Goal: Information Seeking & Learning: Learn about a topic

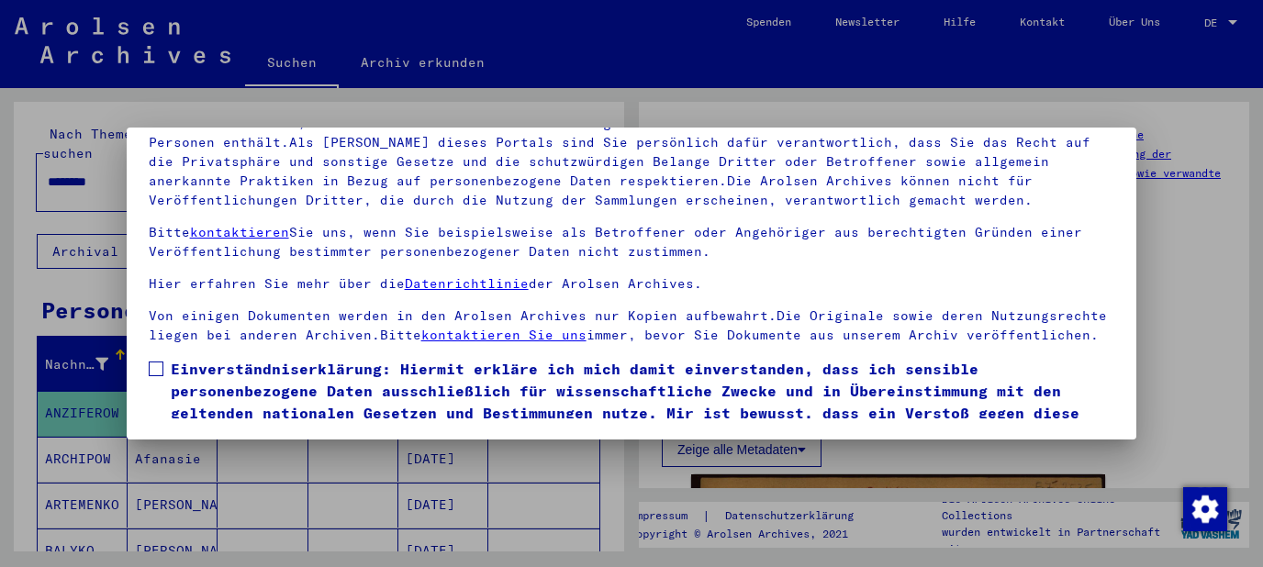
scroll to position [71, 0]
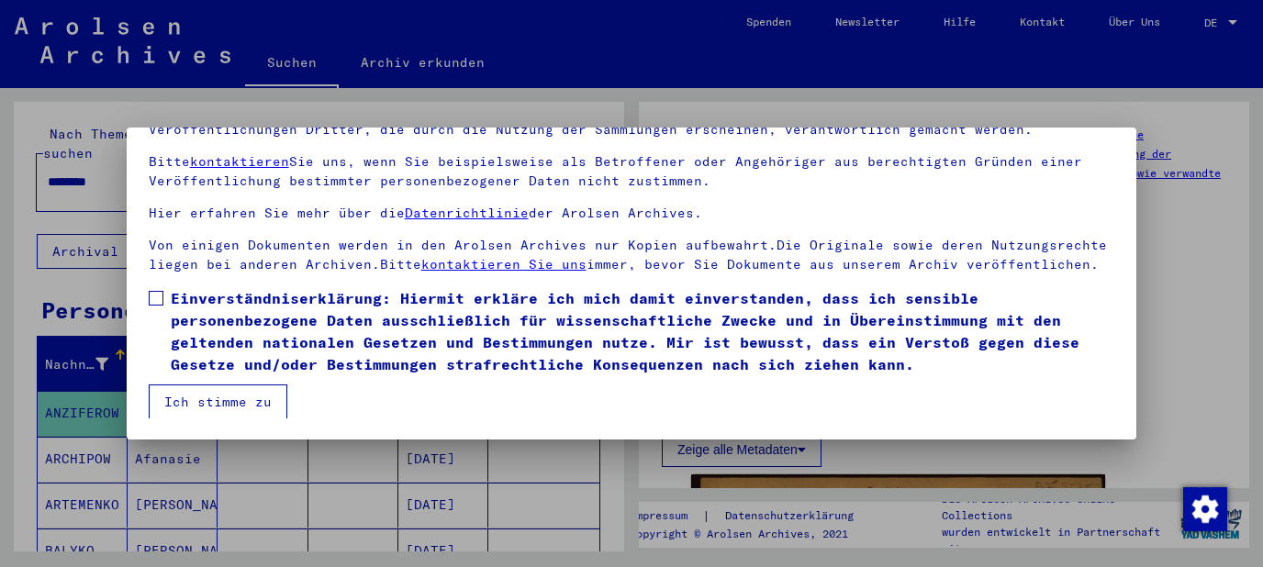
click at [154, 303] on span at bounding box center [156, 298] width 15 height 15
click at [199, 408] on button "Ich stimme zu" at bounding box center [218, 402] width 139 height 35
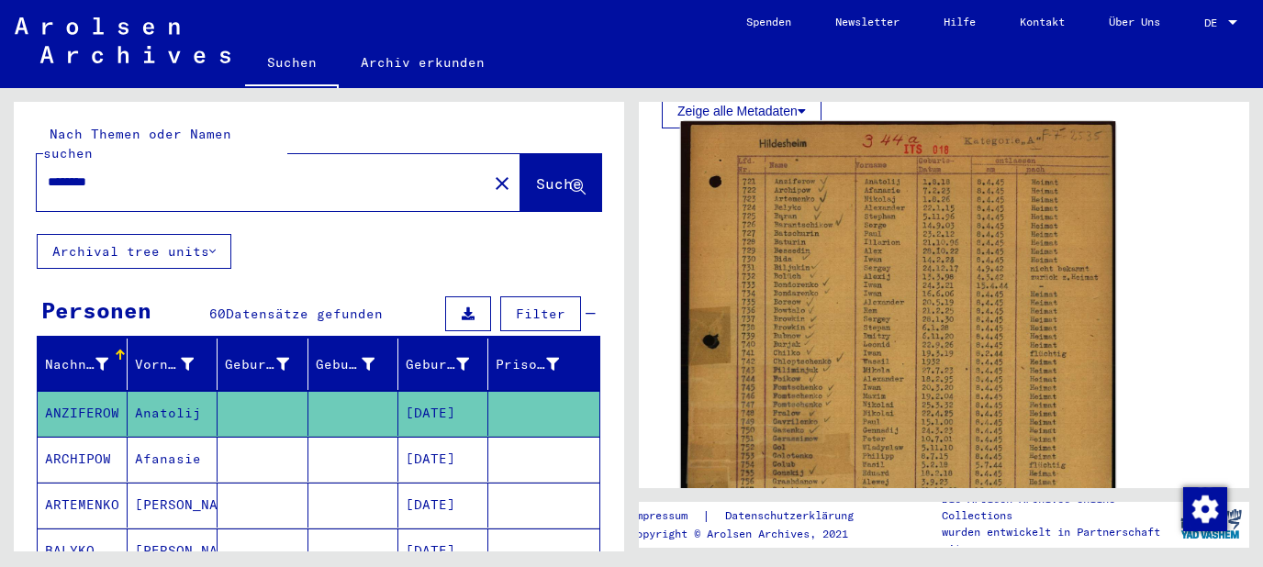
scroll to position [296, 0]
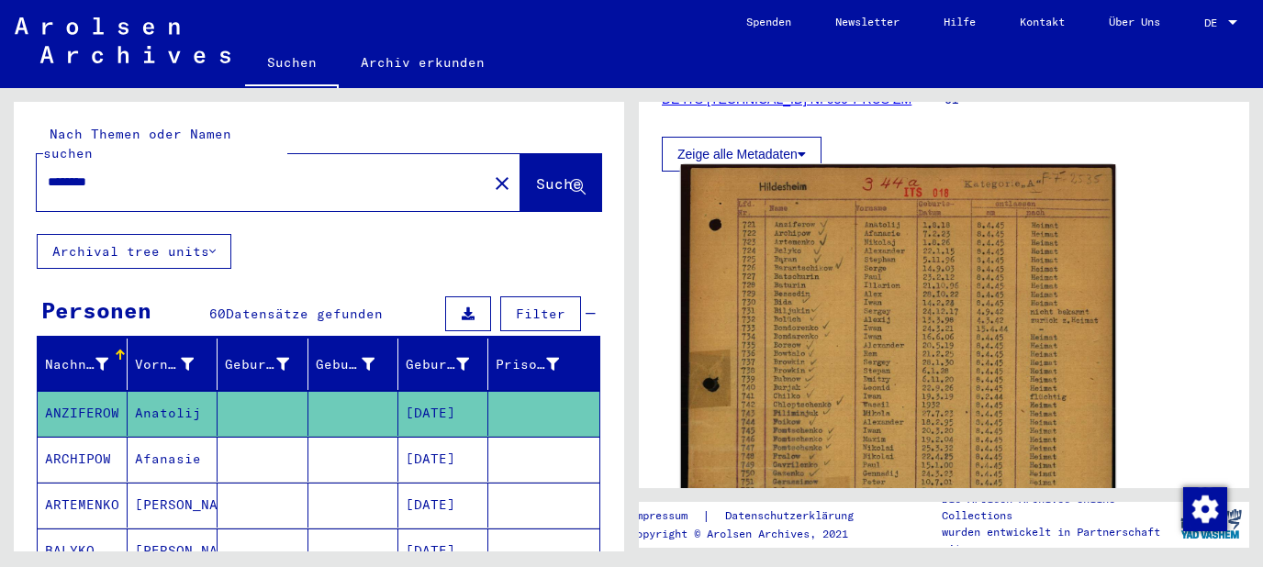
click at [959, 380] on img at bounding box center [898, 461] width 435 height 595
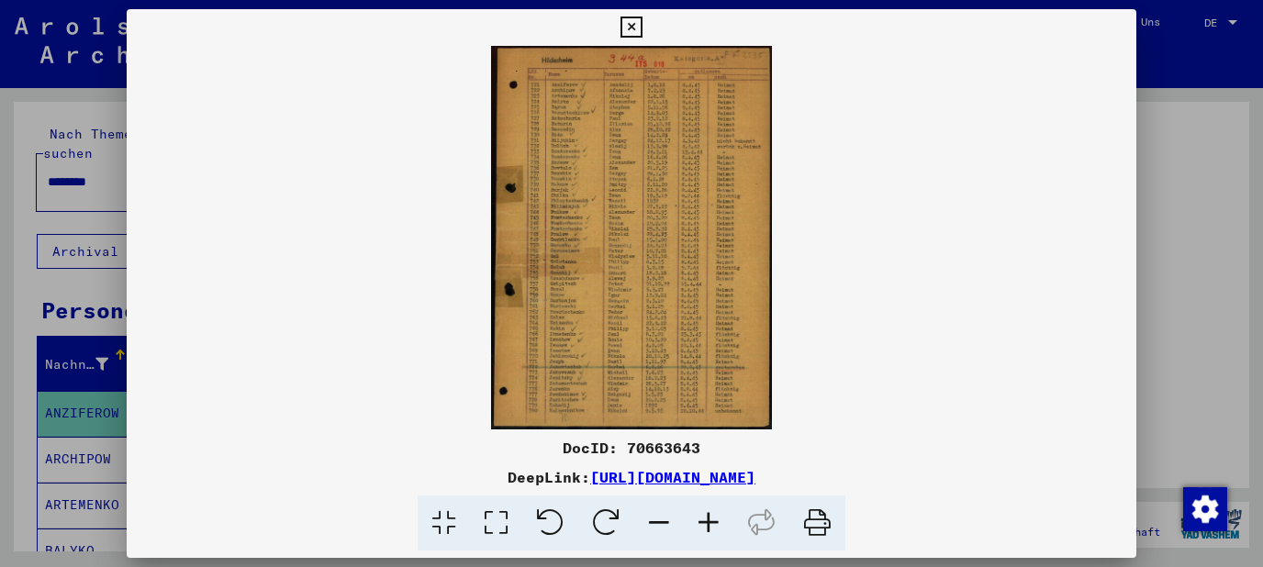
click at [709, 521] on icon at bounding box center [709, 524] width 50 height 56
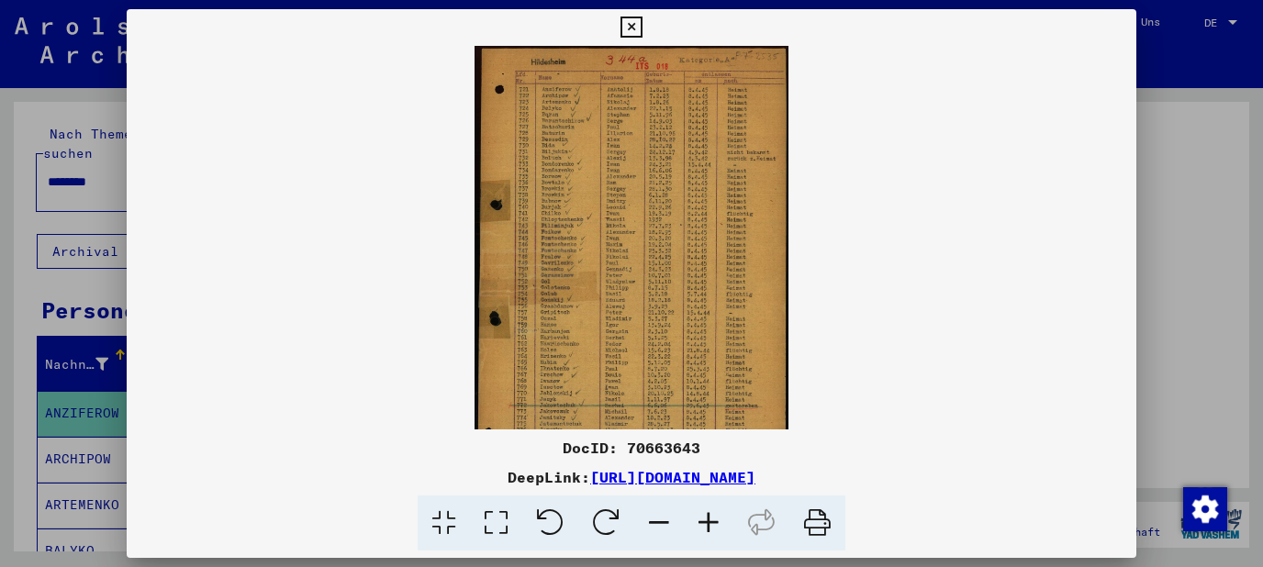
click at [709, 521] on icon at bounding box center [709, 524] width 50 height 56
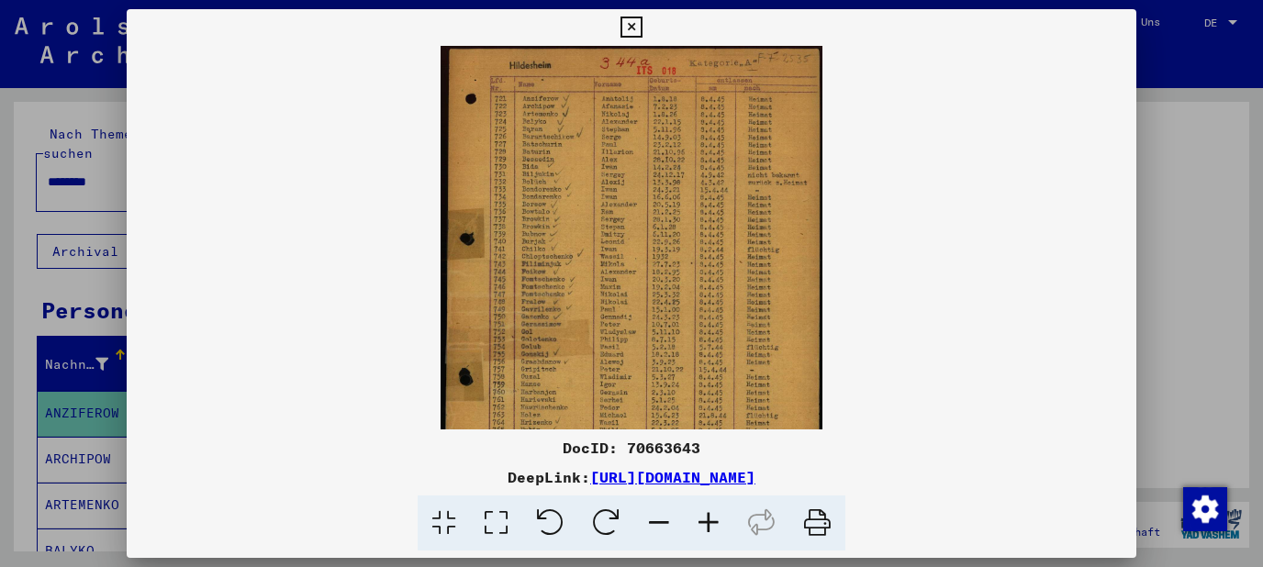
click at [709, 521] on icon at bounding box center [709, 524] width 50 height 56
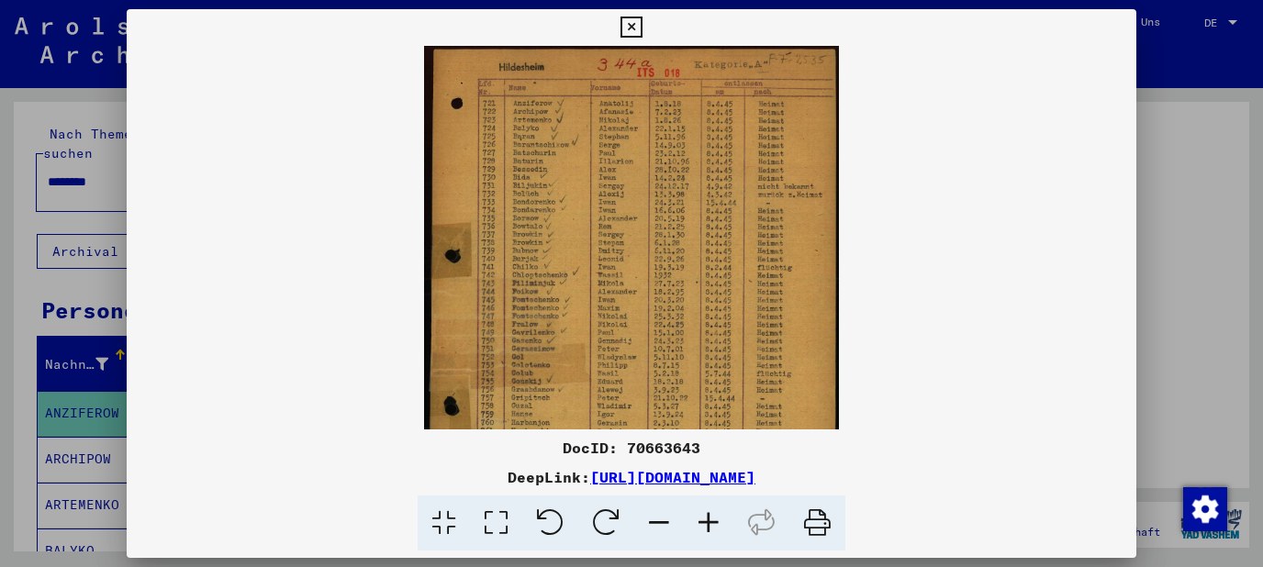
drag, startPoint x: 709, startPoint y: 521, endPoint x: 711, endPoint y: 540, distance: 19.5
click at [711, 543] on icon at bounding box center [709, 524] width 50 height 56
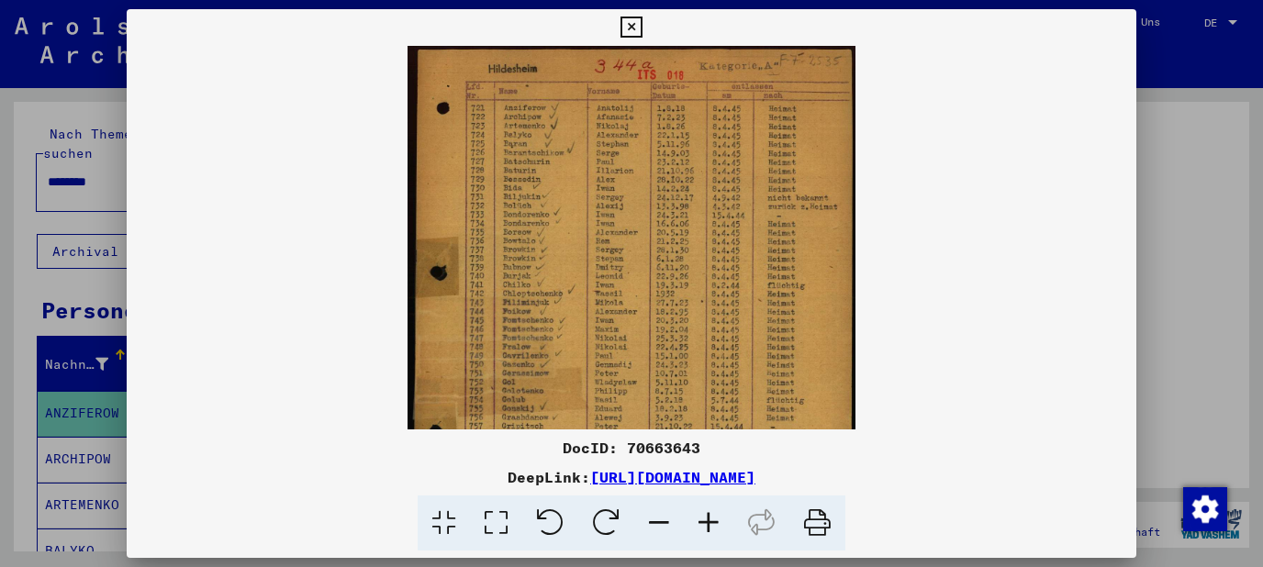
click at [709, 530] on icon at bounding box center [709, 524] width 50 height 56
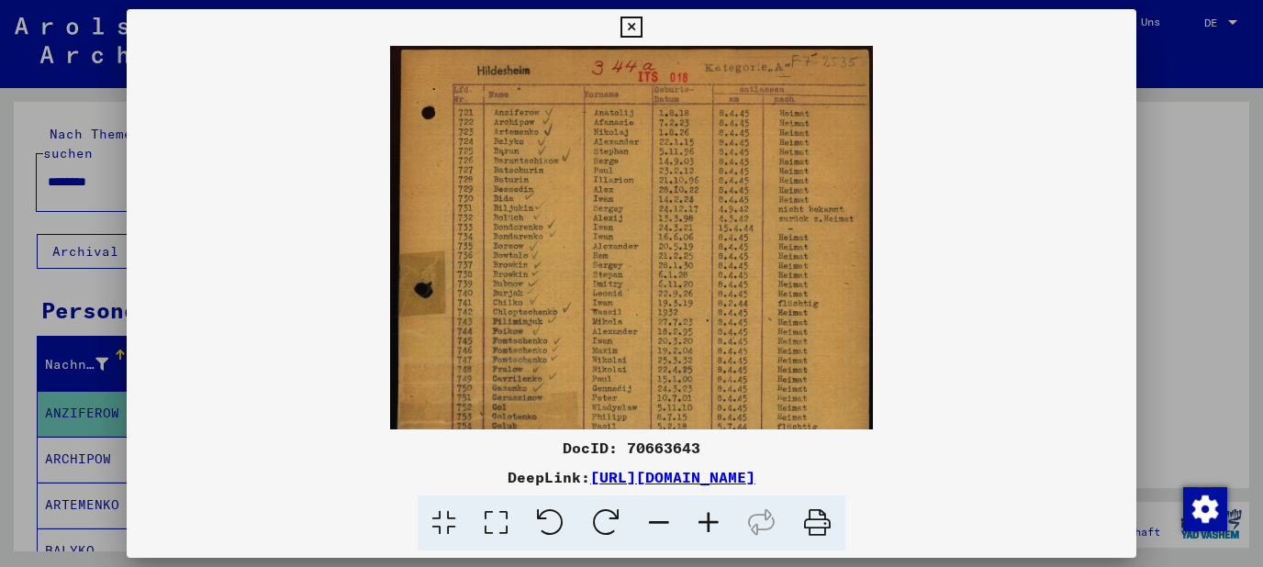
click at [709, 530] on icon at bounding box center [709, 524] width 50 height 56
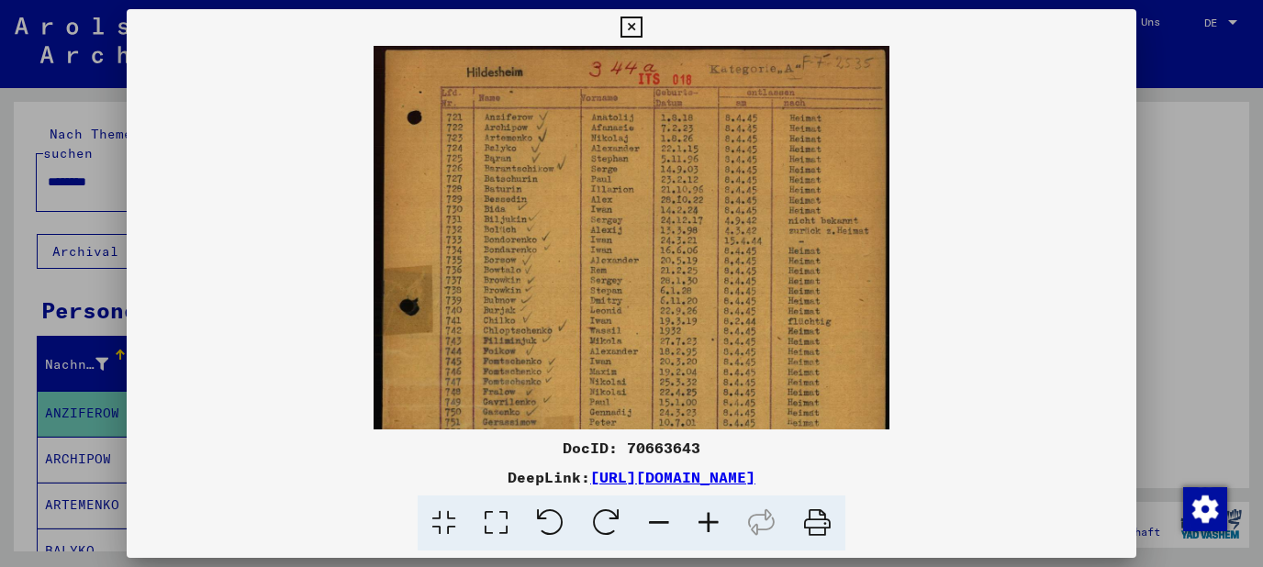
click at [709, 530] on icon at bounding box center [709, 524] width 50 height 56
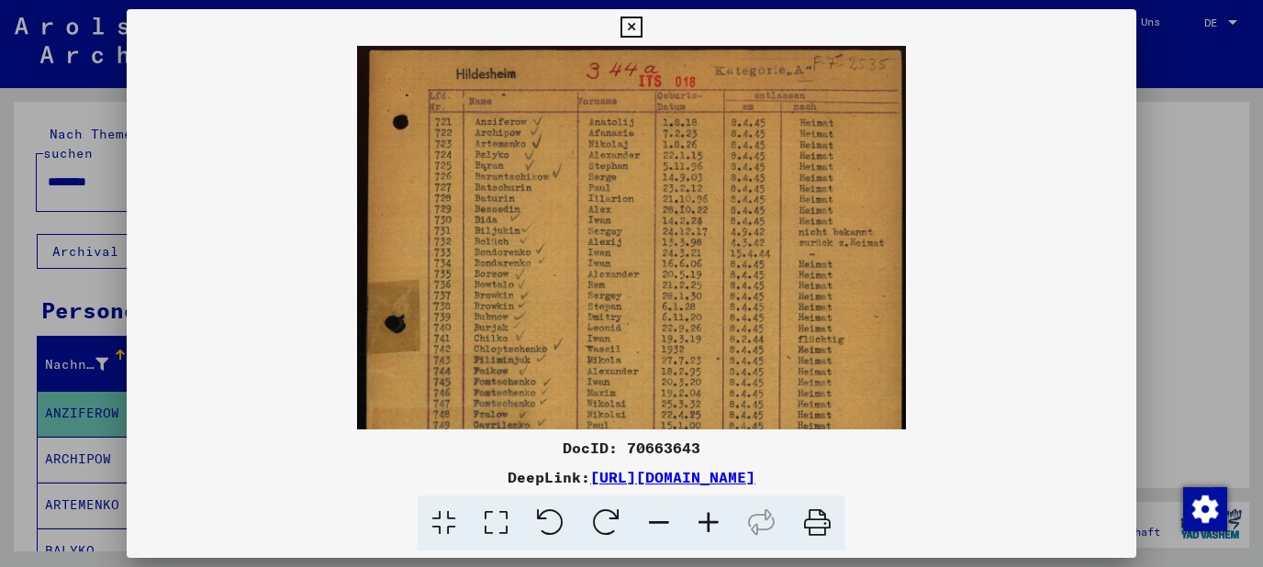
click at [709, 530] on icon at bounding box center [709, 524] width 50 height 56
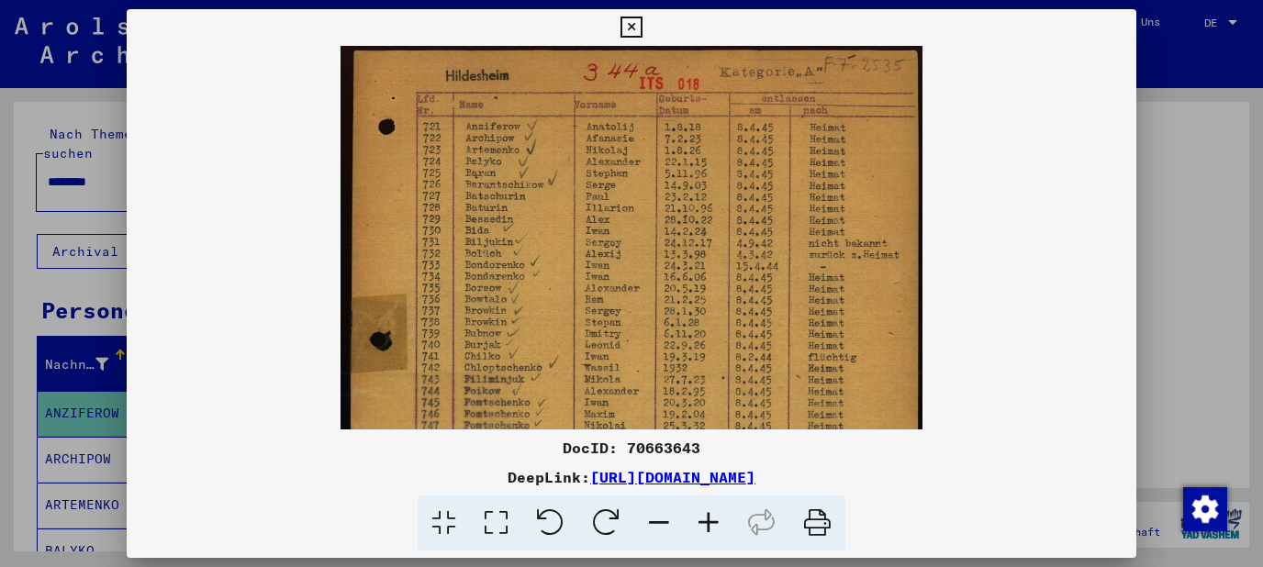
click at [709, 530] on icon at bounding box center [709, 524] width 50 height 56
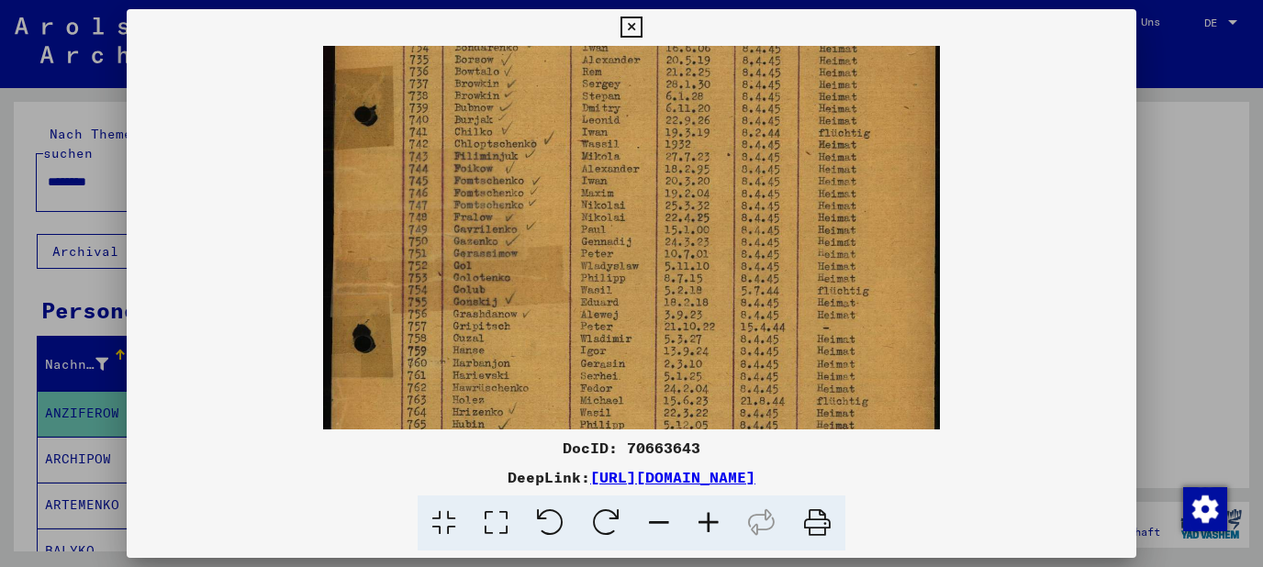
scroll to position [260, 0]
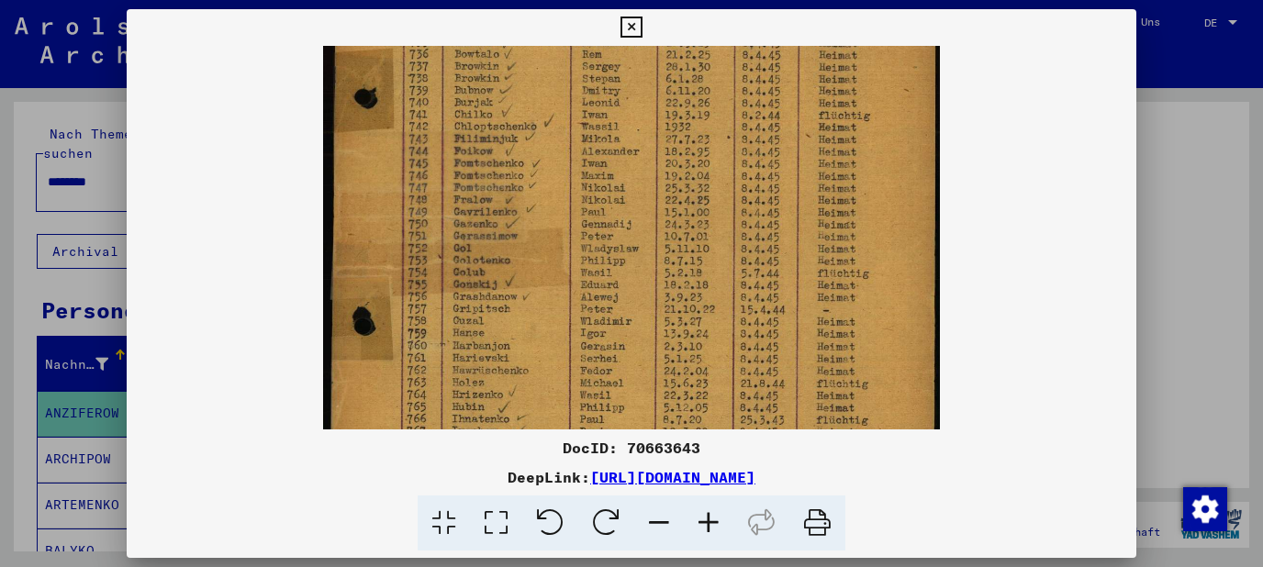
drag, startPoint x: 689, startPoint y: 328, endPoint x: 719, endPoint y: 88, distance: 241.5
click at [719, 88] on img at bounding box center [631, 207] width 616 height 843
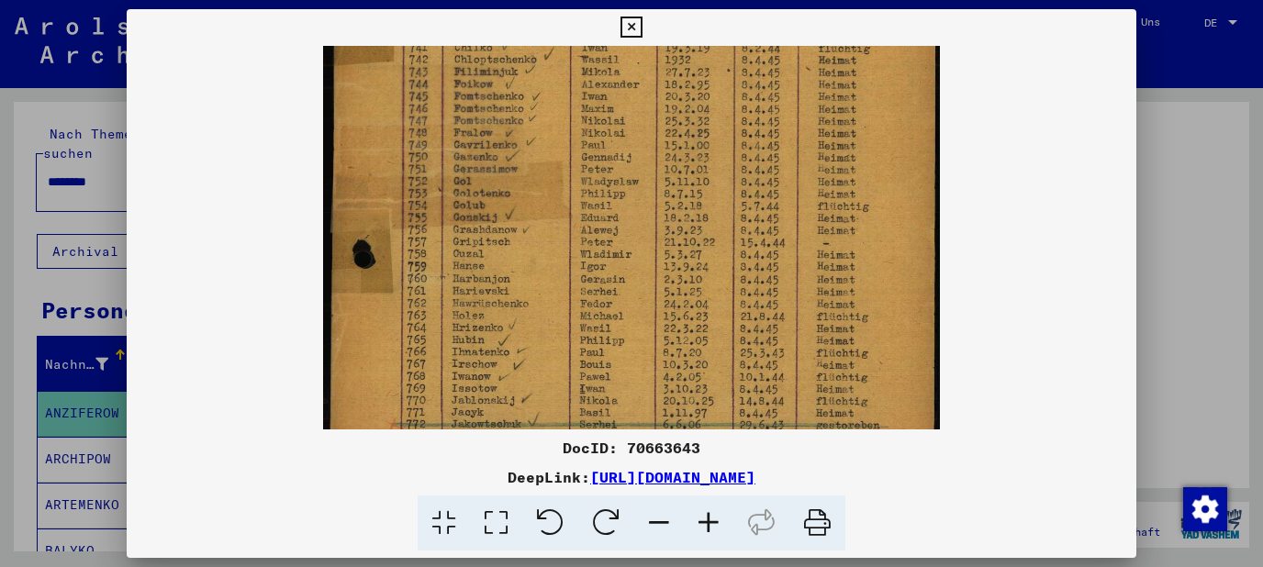
drag, startPoint x: 702, startPoint y: 173, endPoint x: 711, endPoint y: 106, distance: 67.6
click at [711, 106] on img at bounding box center [631, 140] width 616 height 843
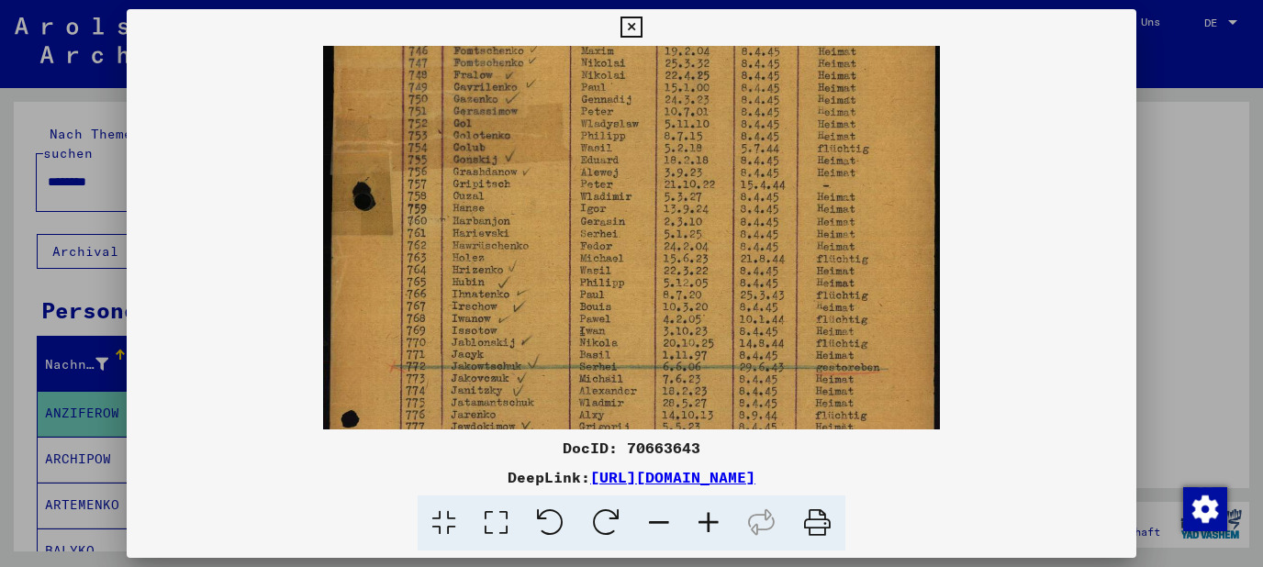
drag, startPoint x: 698, startPoint y: 192, endPoint x: 709, endPoint y: 135, distance: 58.0
click at [709, 135] on img at bounding box center [631, 82] width 616 height 843
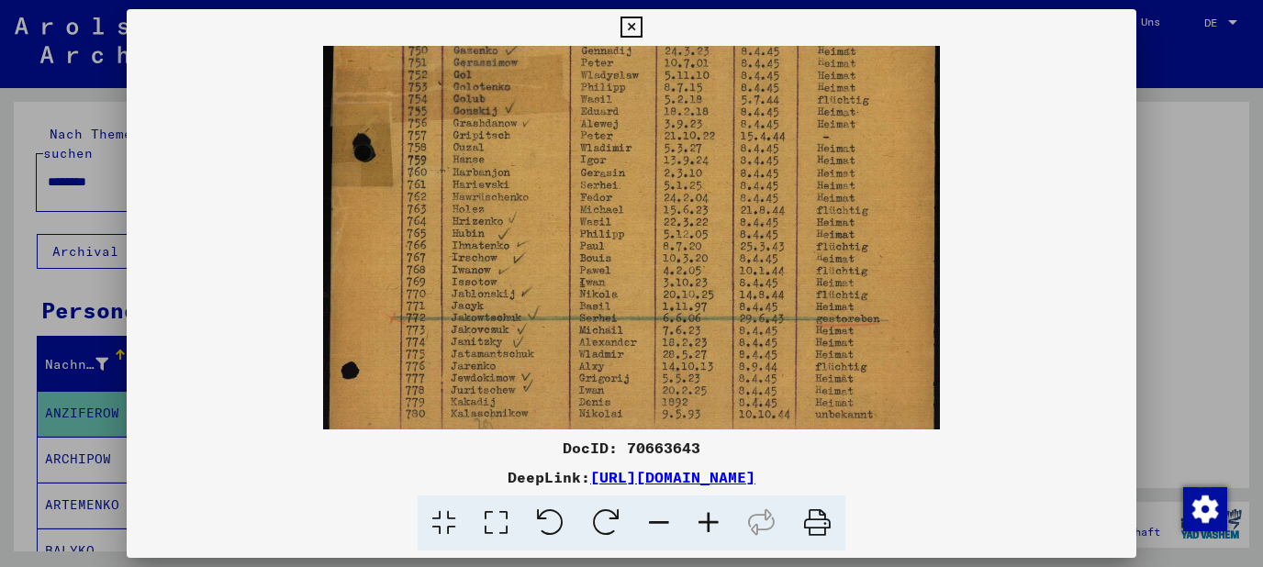
drag, startPoint x: 691, startPoint y: 191, endPoint x: 705, endPoint y: 143, distance: 49.7
click at [705, 143] on img at bounding box center [631, 34] width 616 height 843
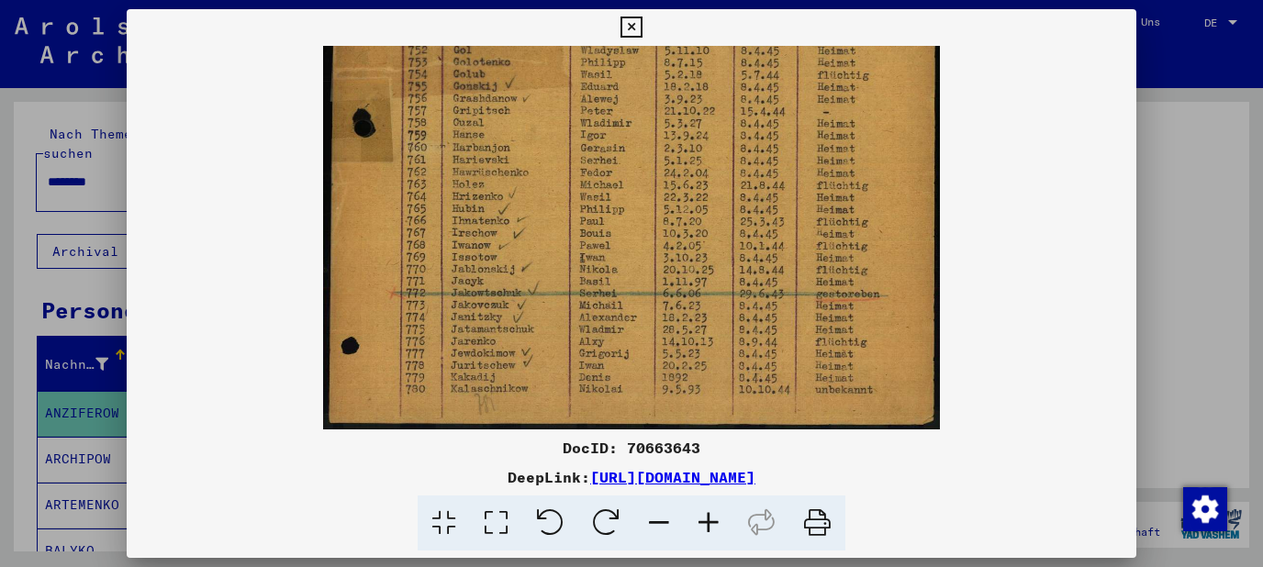
drag, startPoint x: 690, startPoint y: 198, endPoint x: 702, endPoint y: 147, distance: 52.8
click at [702, 147] on img at bounding box center [631, 9] width 616 height 843
click at [642, 26] on icon at bounding box center [631, 28] width 21 height 22
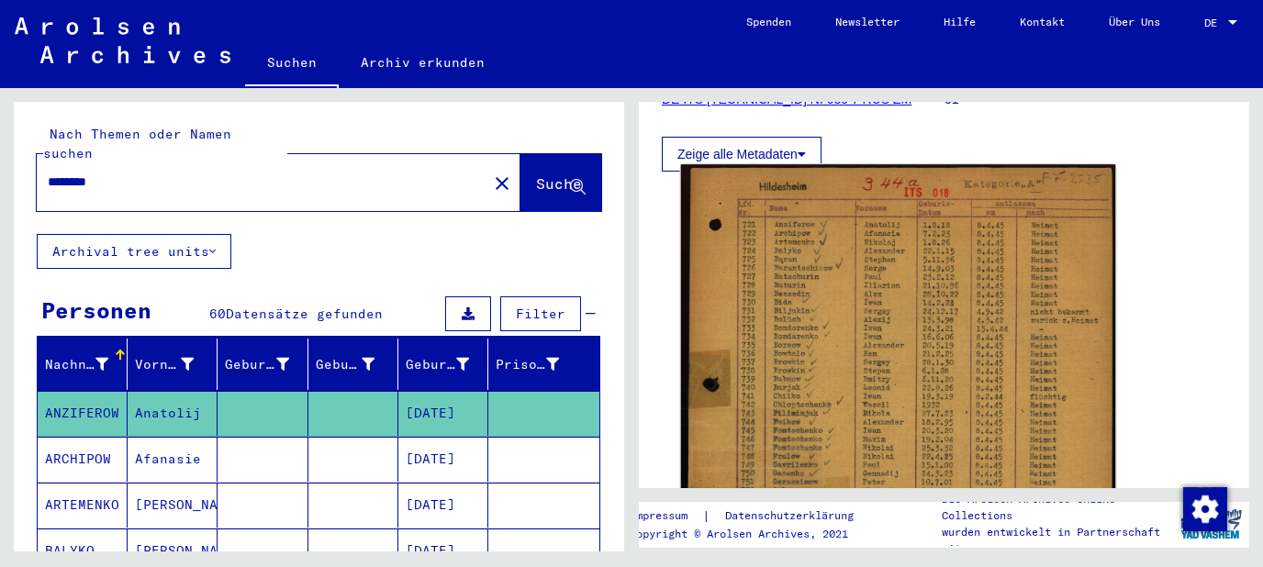
click at [828, 413] on img at bounding box center [898, 461] width 435 height 595
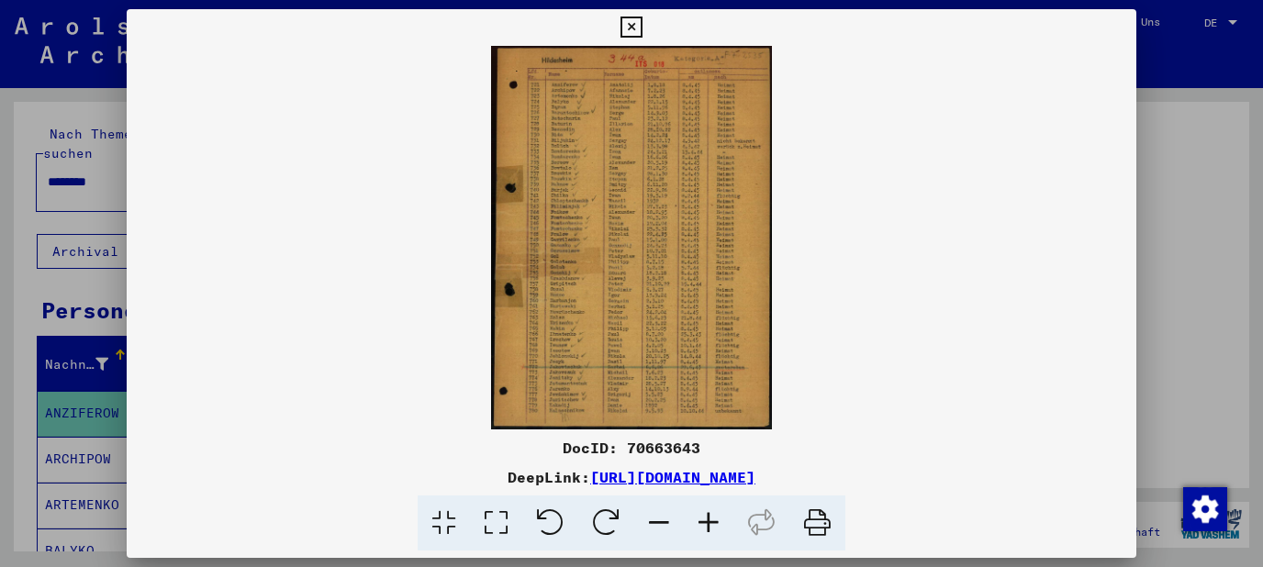
click at [701, 528] on icon at bounding box center [709, 524] width 50 height 56
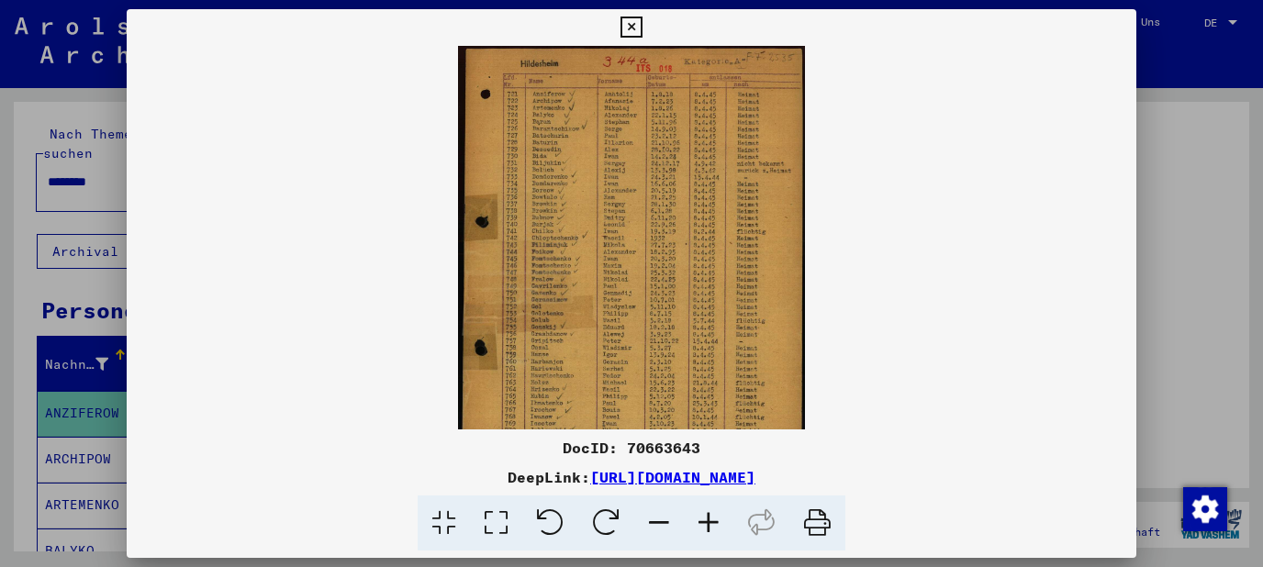
click at [701, 528] on icon at bounding box center [709, 524] width 50 height 56
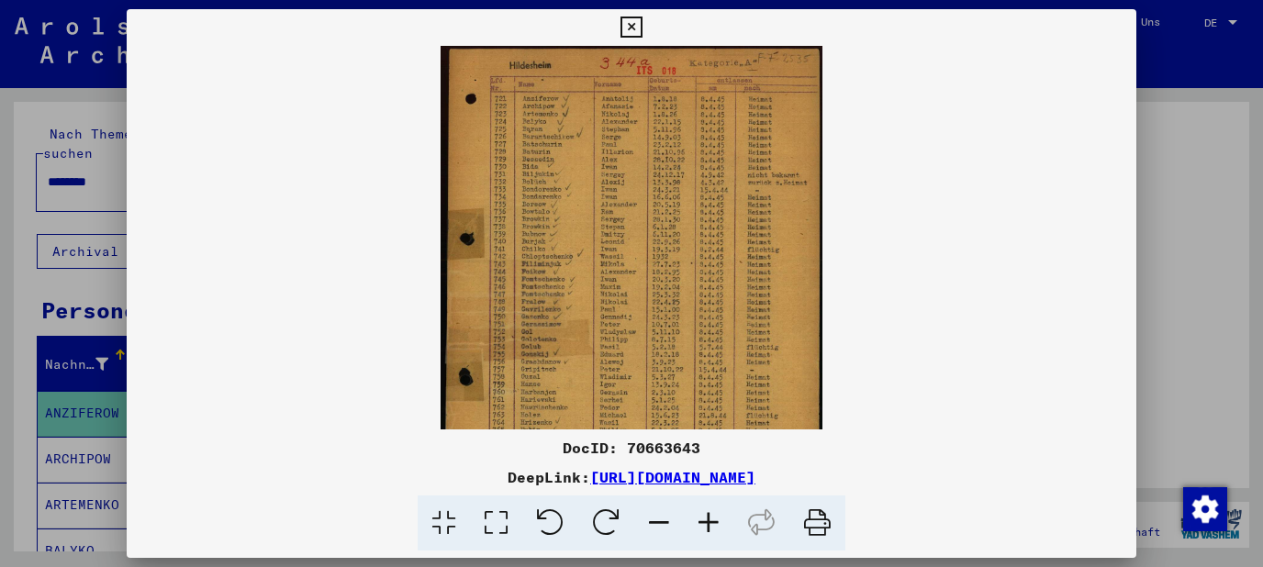
click at [701, 528] on icon at bounding box center [709, 524] width 50 height 56
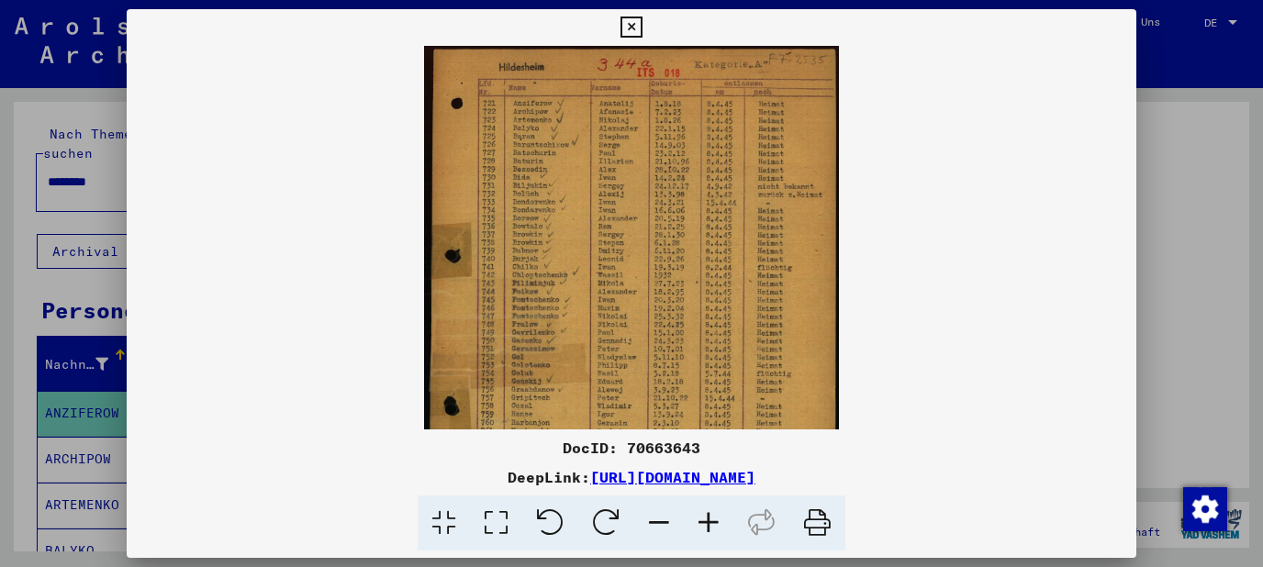
click at [701, 528] on icon at bounding box center [709, 524] width 50 height 56
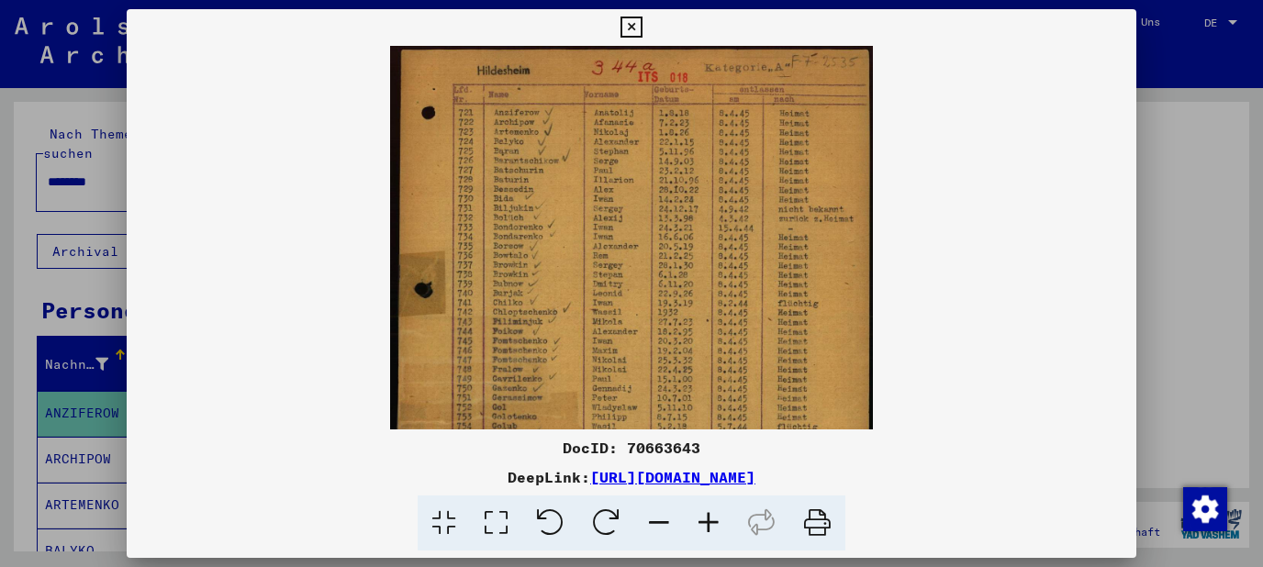
click at [701, 528] on icon at bounding box center [709, 524] width 50 height 56
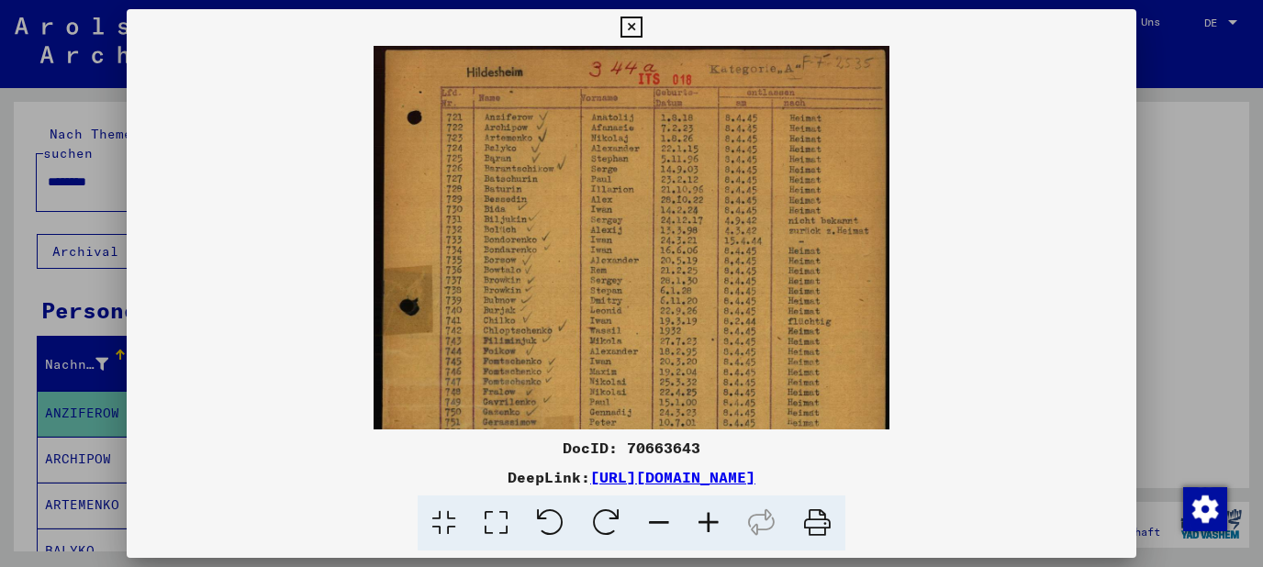
click at [701, 528] on icon at bounding box center [709, 524] width 50 height 56
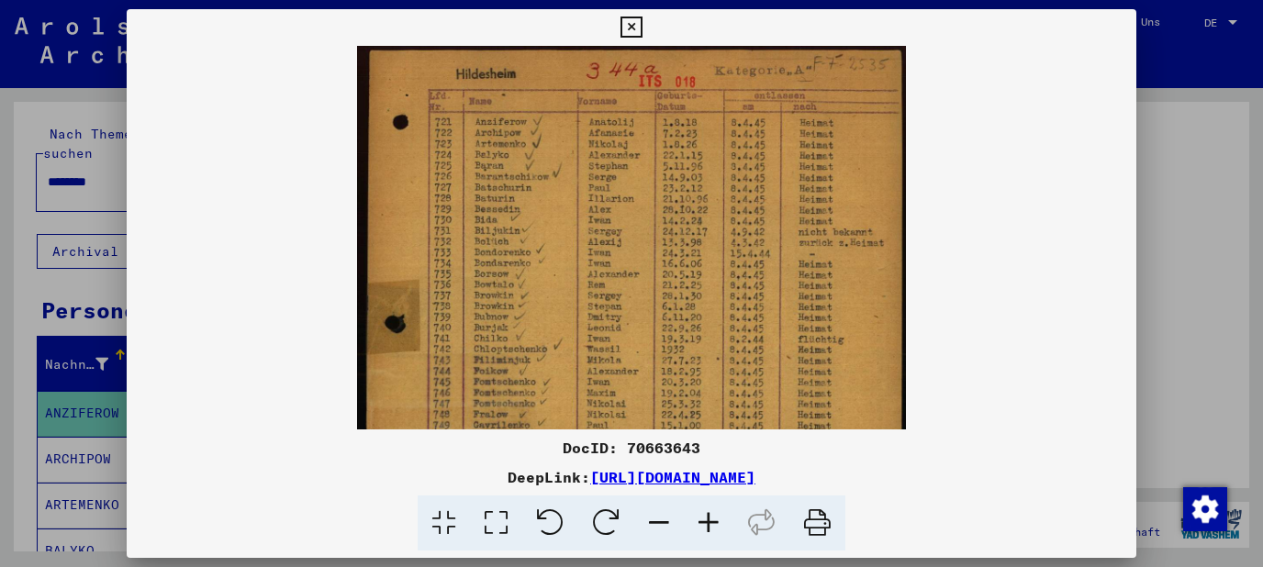
click at [701, 528] on icon at bounding box center [709, 524] width 50 height 56
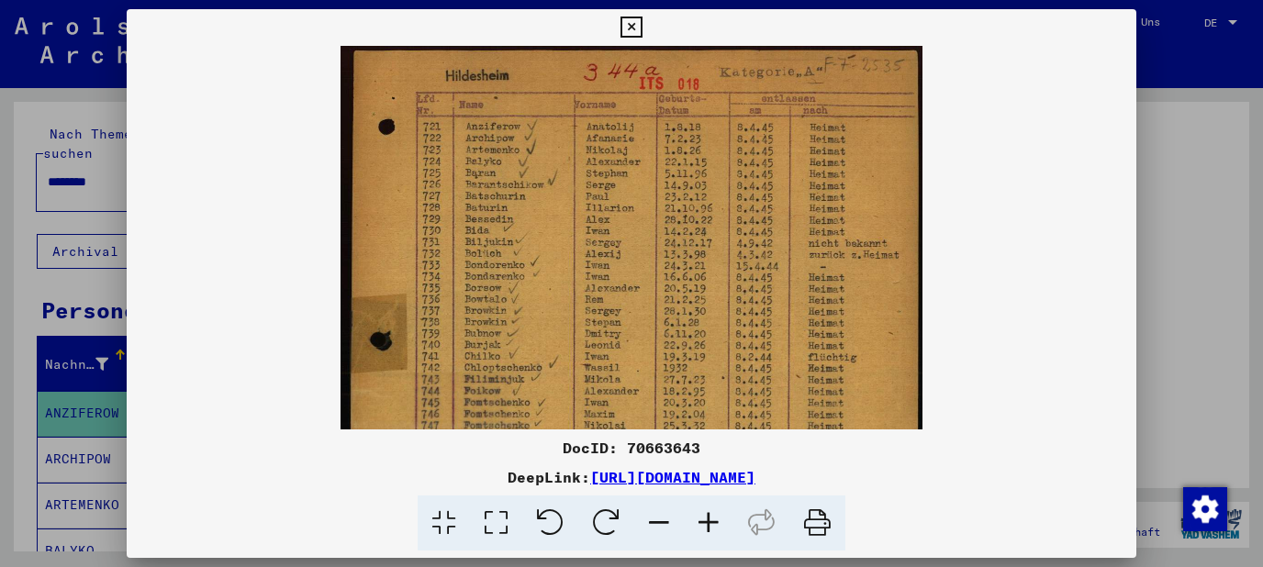
click at [701, 528] on icon at bounding box center [709, 524] width 50 height 56
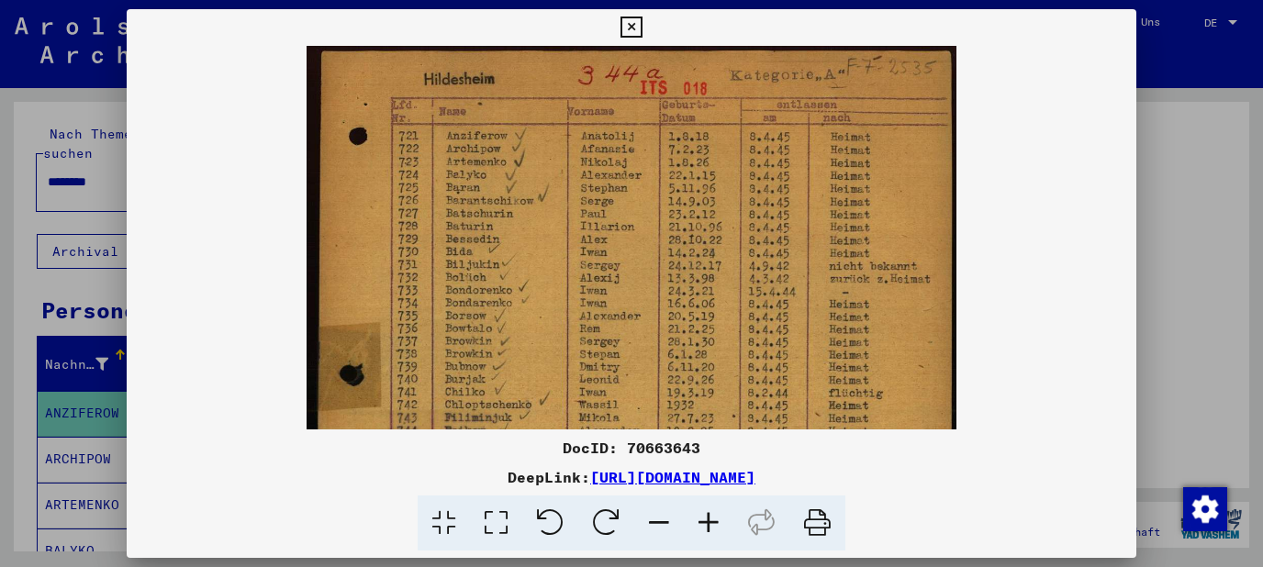
click at [701, 528] on icon at bounding box center [709, 524] width 50 height 56
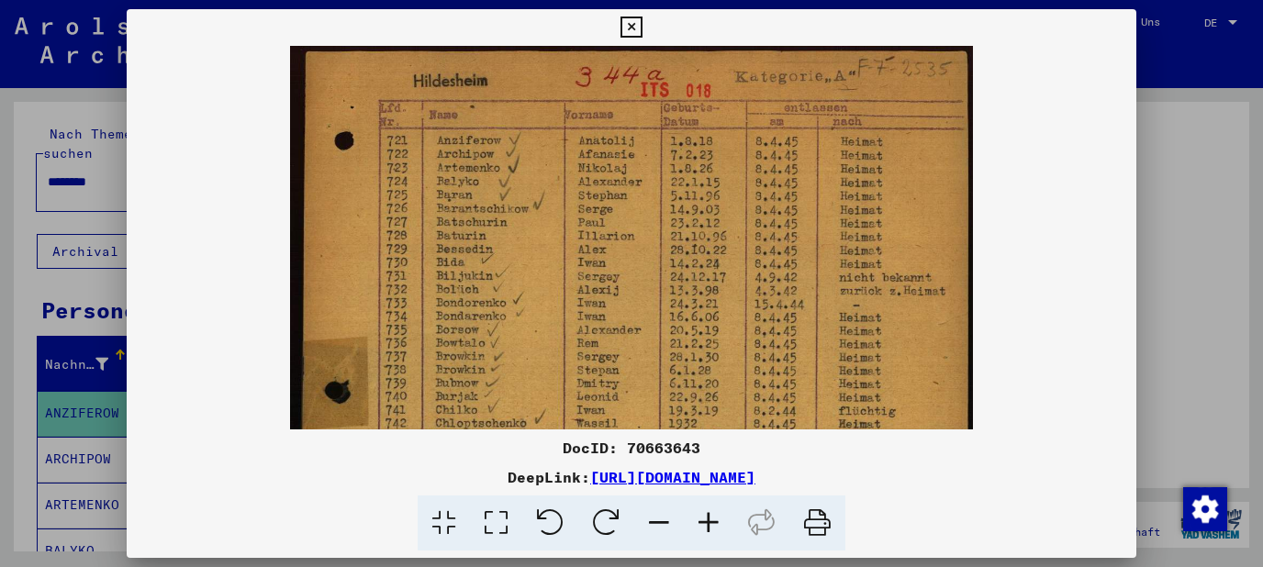
click at [701, 528] on icon at bounding box center [709, 524] width 50 height 56
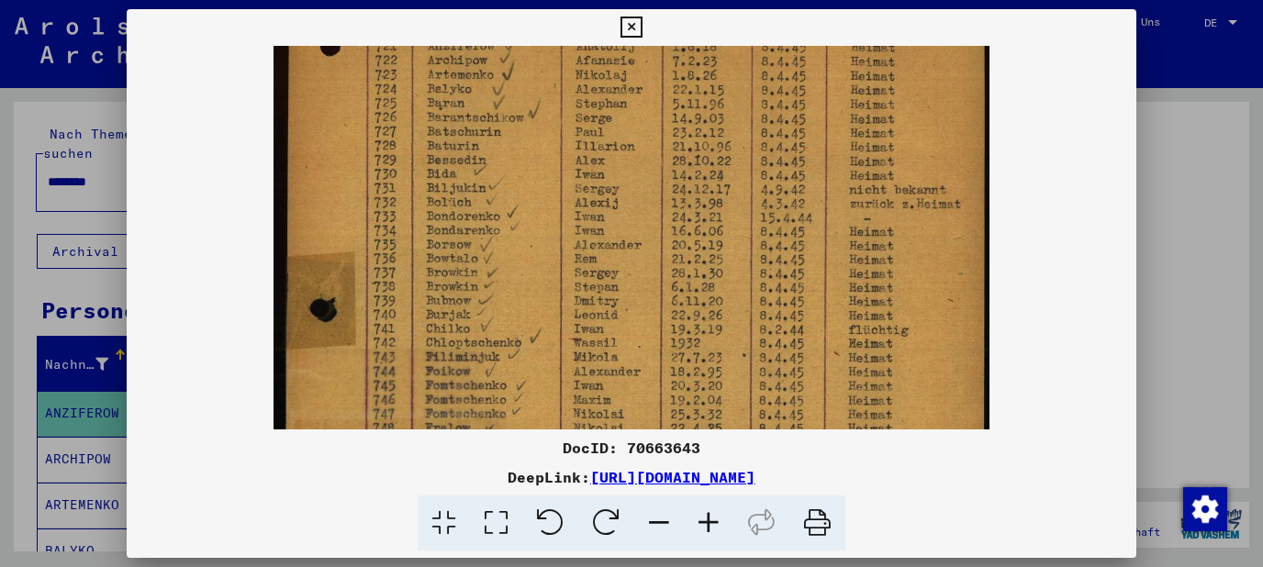
scroll to position [113, 0]
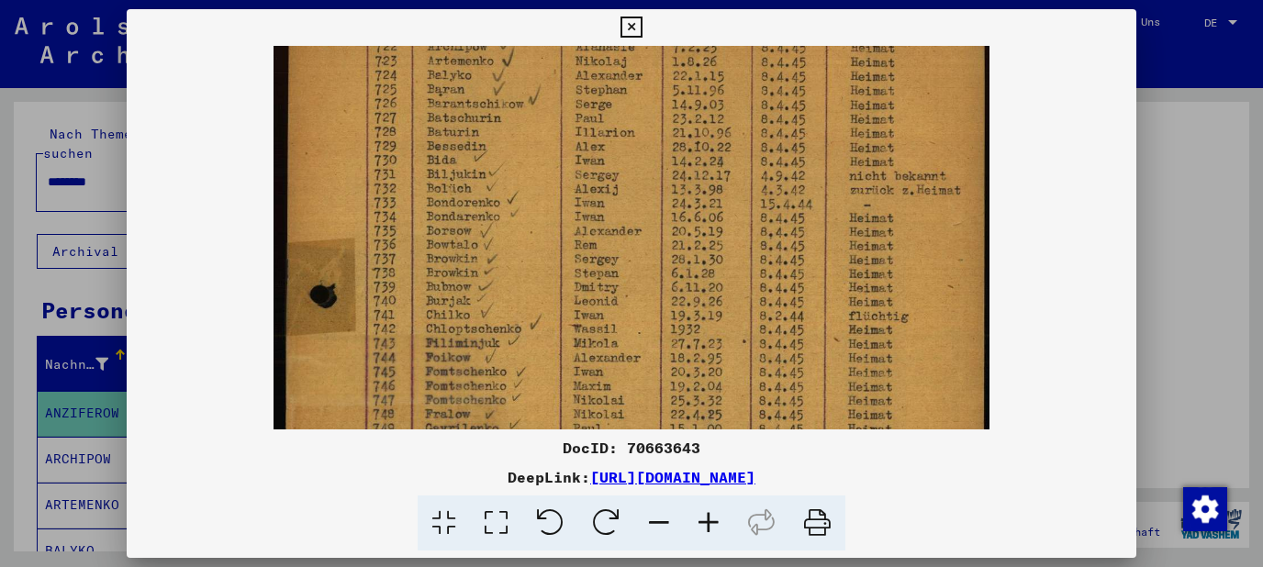
drag, startPoint x: 684, startPoint y: 368, endPoint x: 716, endPoint y: 255, distance: 117.4
click at [716, 255] on img at bounding box center [632, 423] width 717 height 980
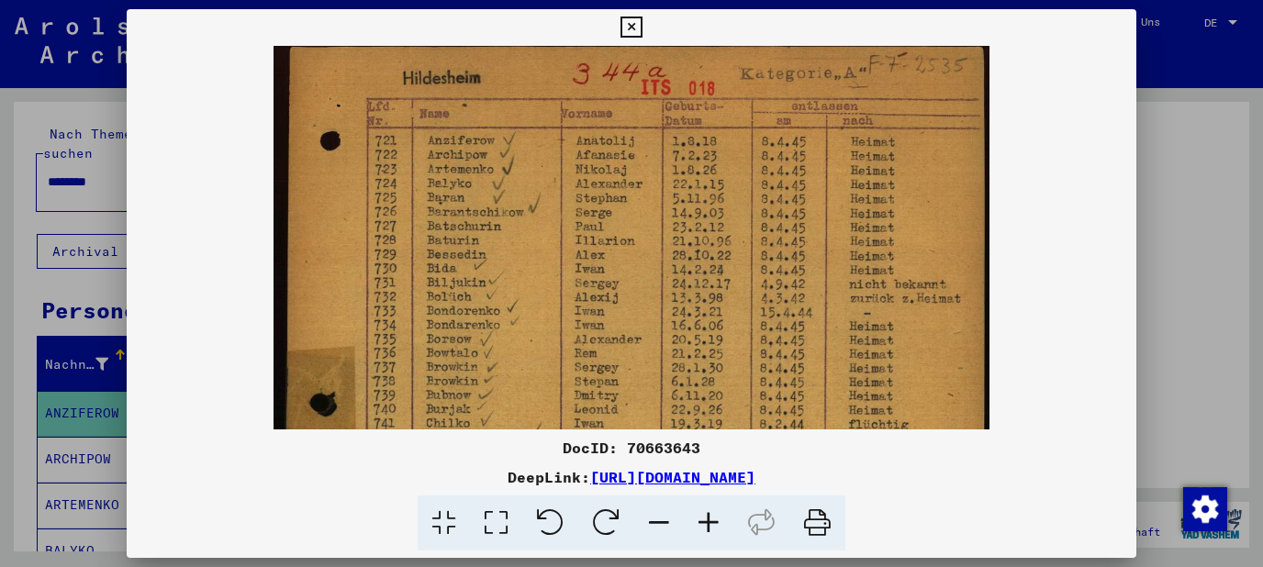
scroll to position [0, 0]
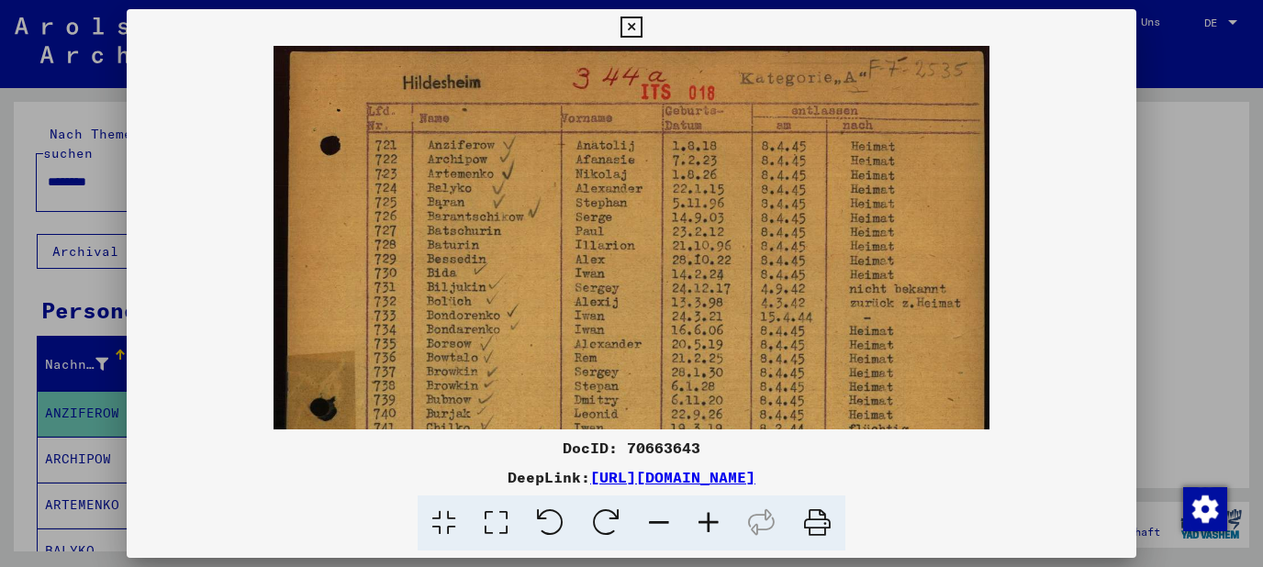
drag, startPoint x: 715, startPoint y: 330, endPoint x: 707, endPoint y: 428, distance: 98.6
click at [707, 428] on img at bounding box center [632, 536] width 717 height 980
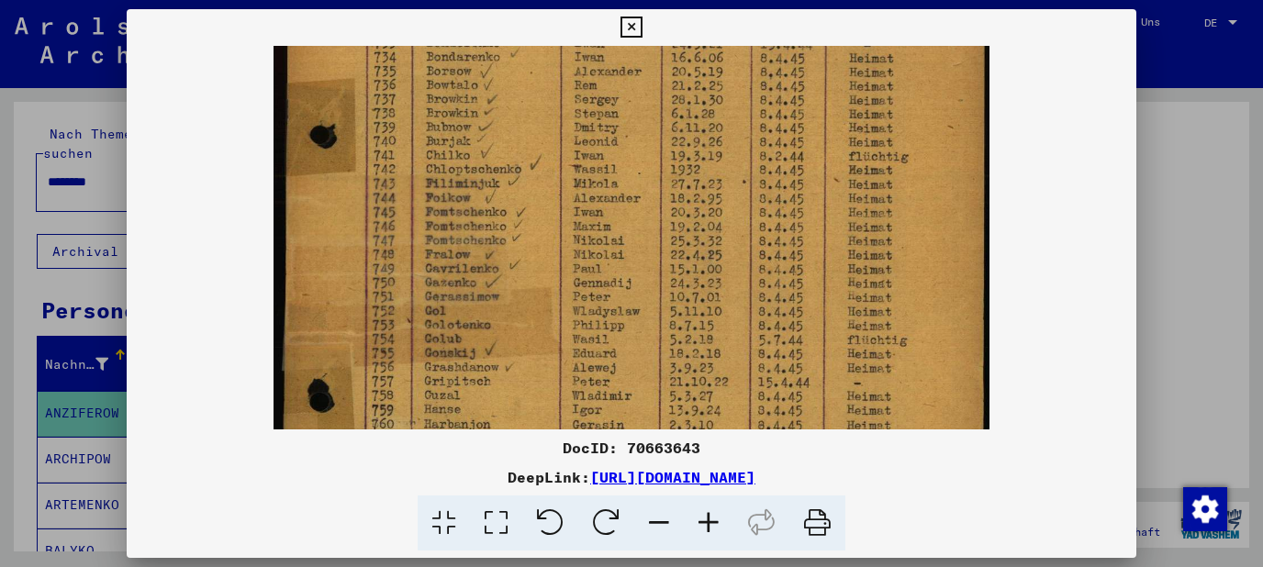
drag, startPoint x: 717, startPoint y: 345, endPoint x: 765, endPoint y: 107, distance: 242.5
click at [765, 107] on img at bounding box center [632, 263] width 717 height 980
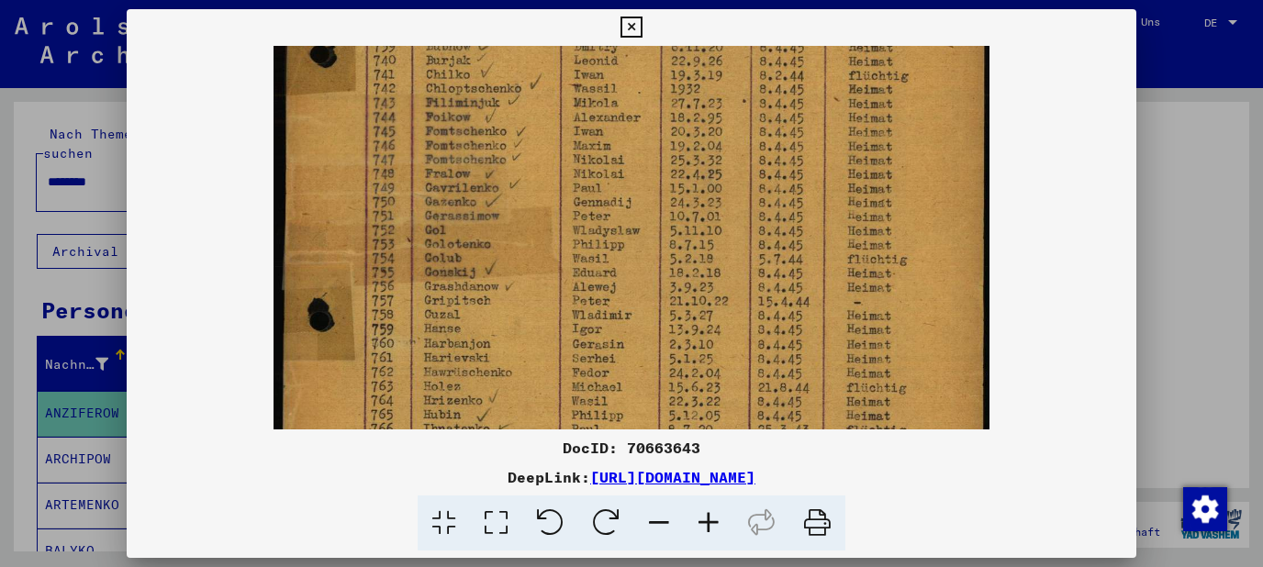
scroll to position [417, 0]
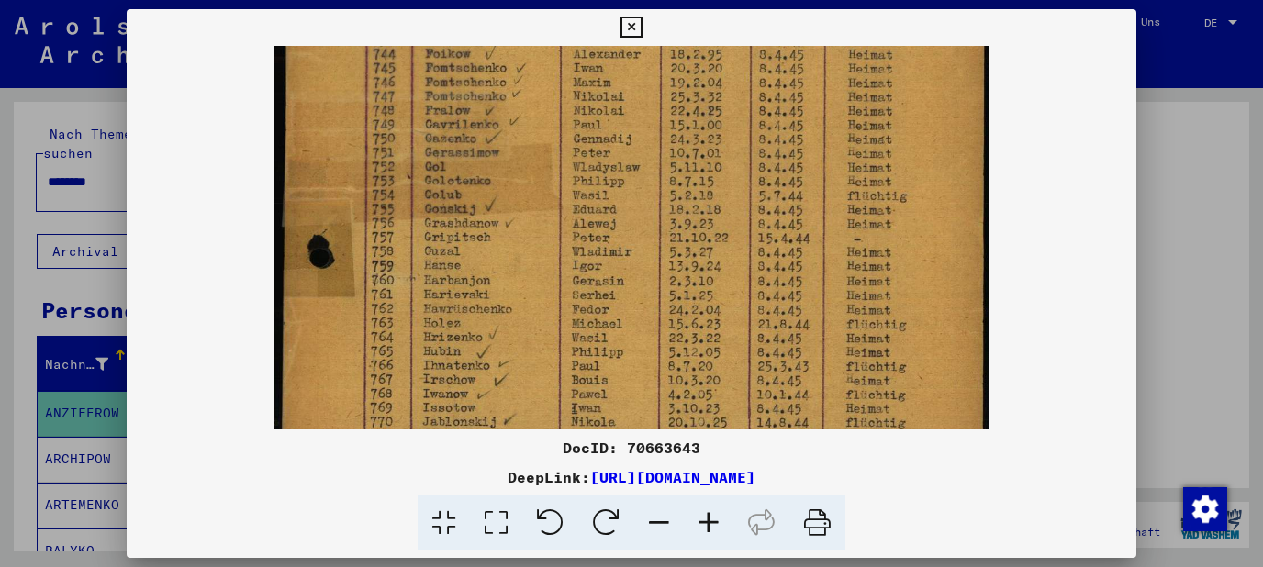
drag, startPoint x: 712, startPoint y: 310, endPoint x: 741, endPoint y: 167, distance: 146.0
click at [741, 167] on img at bounding box center [632, 119] width 717 height 980
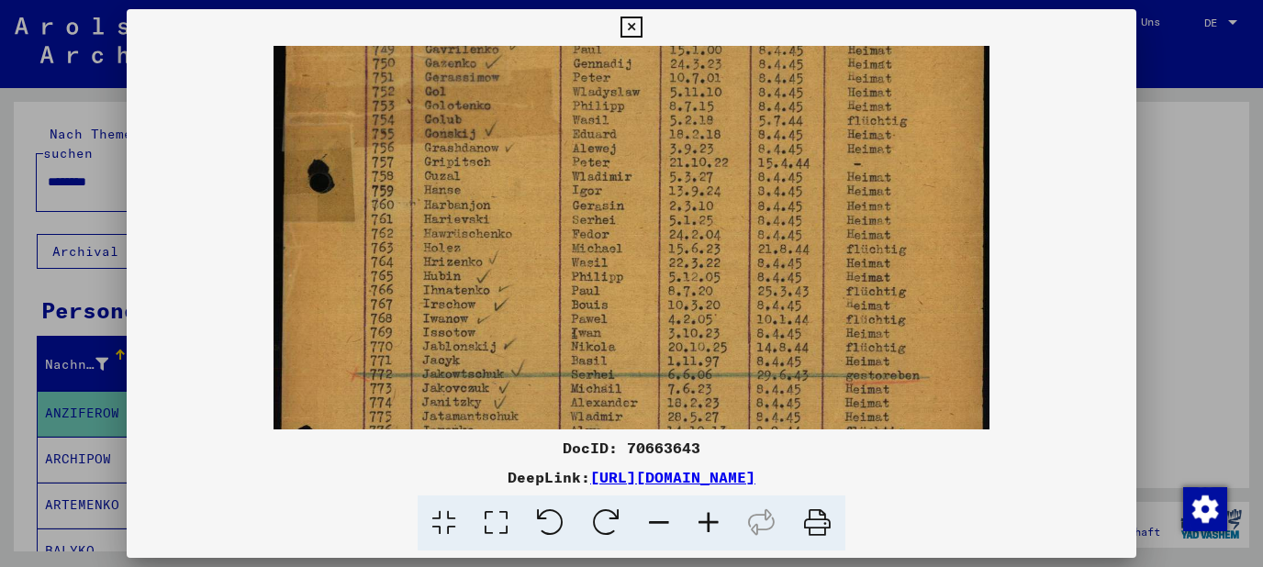
drag, startPoint x: 730, startPoint y: 236, endPoint x: 744, endPoint y: 162, distance: 75.6
click at [744, 162] on img at bounding box center [632, 44] width 717 height 980
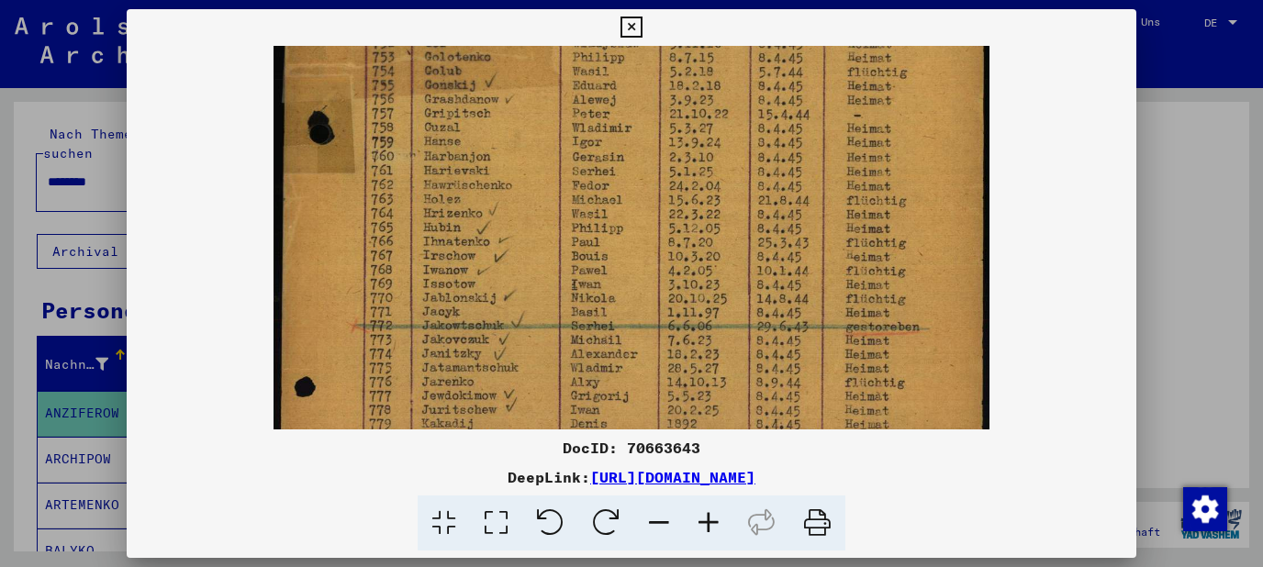
scroll to position [547, 0]
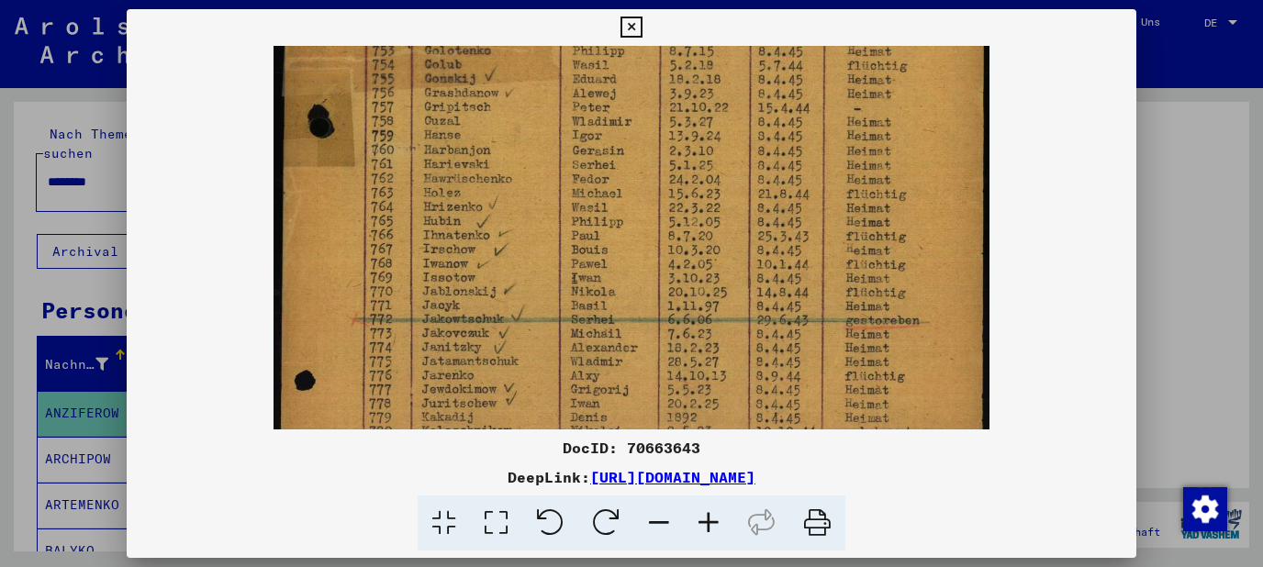
drag, startPoint x: 735, startPoint y: 238, endPoint x: 745, endPoint y: 183, distance: 55.8
click at [745, 477] on link "[URL][DOMAIN_NAME]" at bounding box center [672, 477] width 165 height 18
click at [642, 26] on icon at bounding box center [631, 28] width 21 height 22
